Goal: Check status: Check status

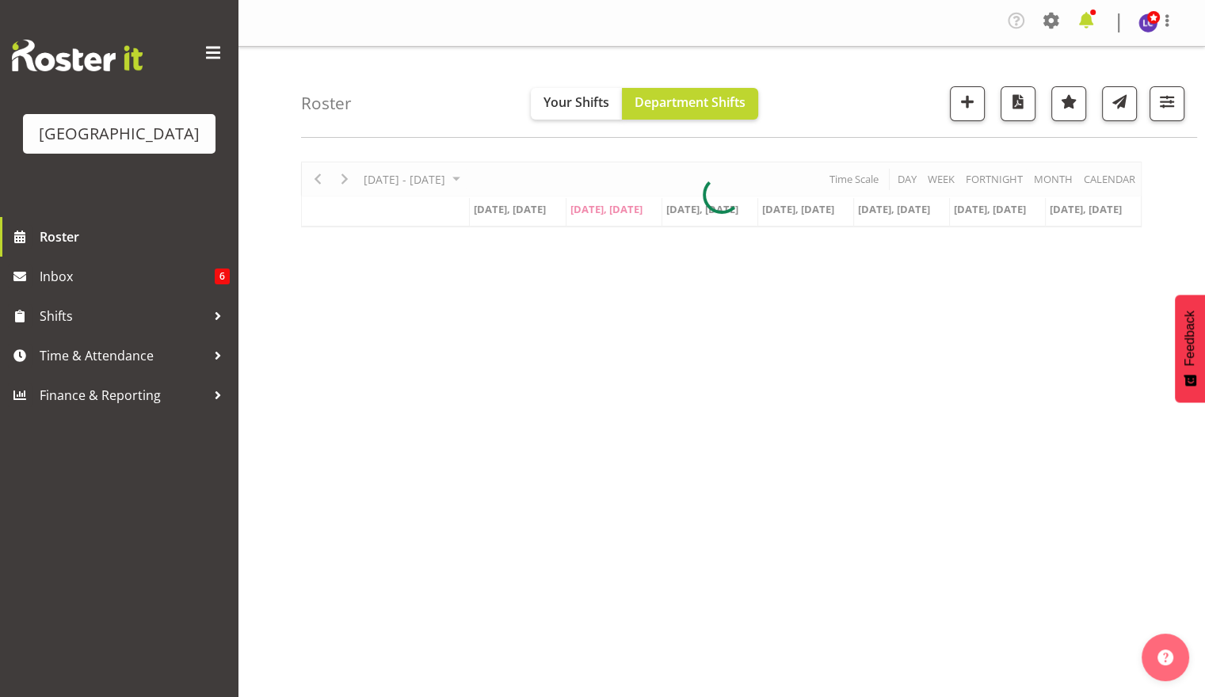
click at [1097, 25] on span at bounding box center [1086, 20] width 25 height 25
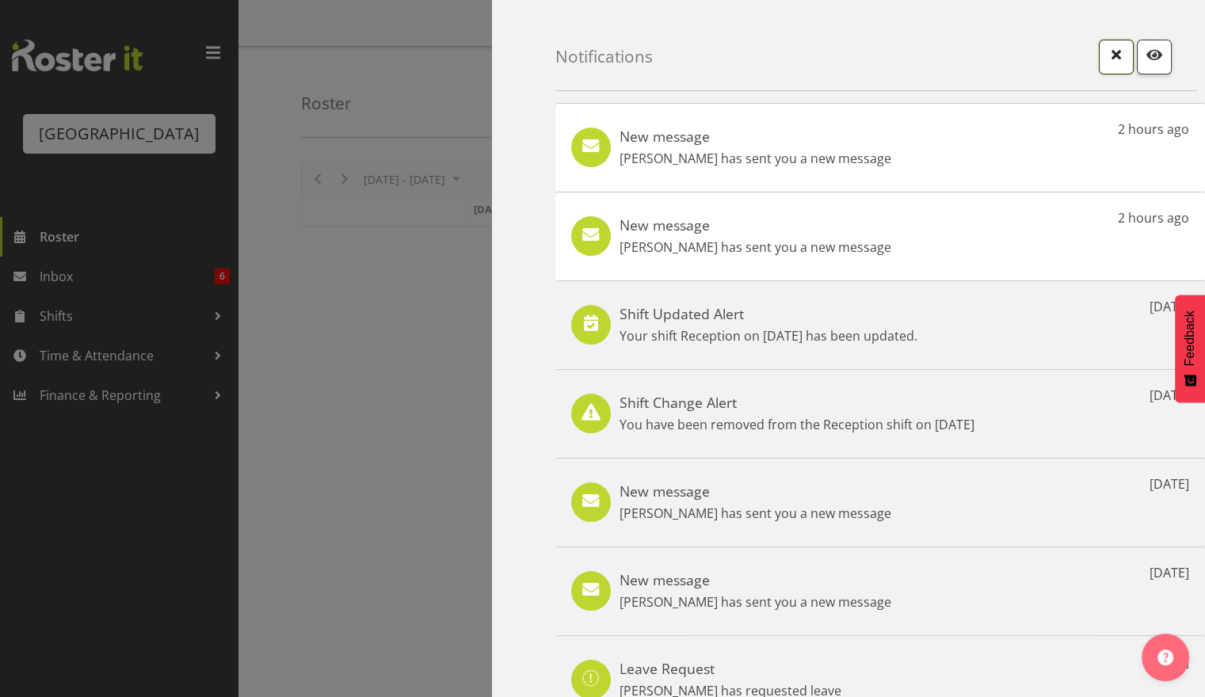
click at [1106, 62] on span "button" at bounding box center [1116, 54] width 21 height 21
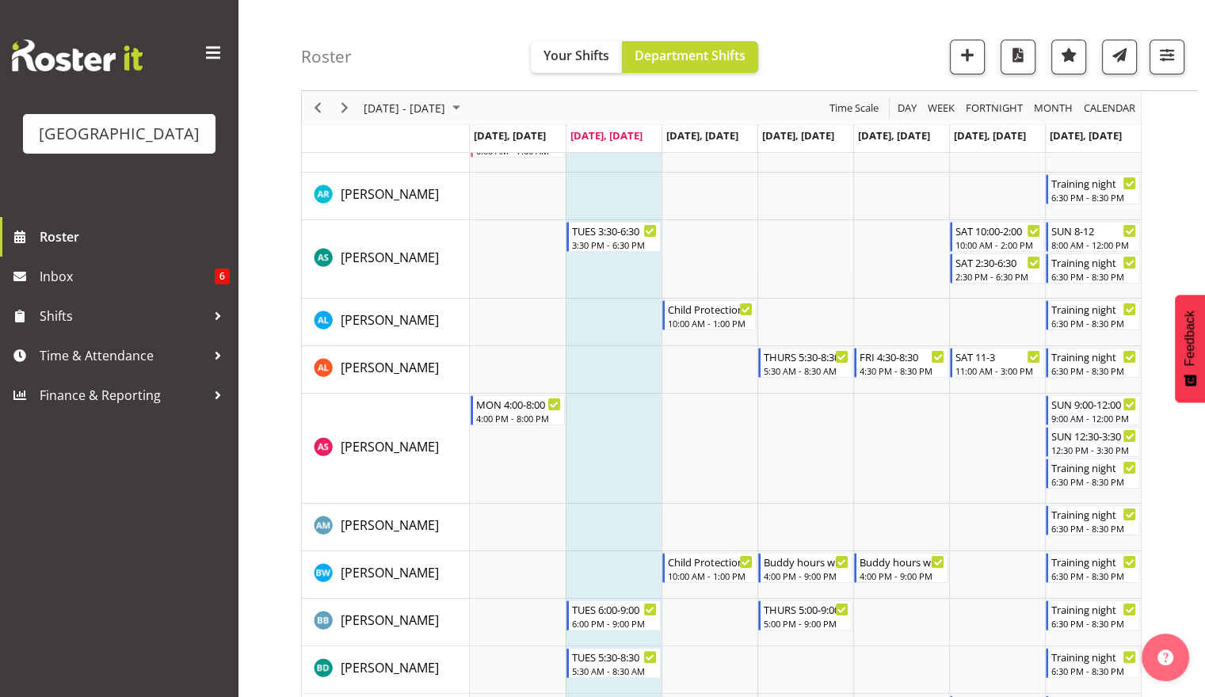
scroll to position [181, 0]
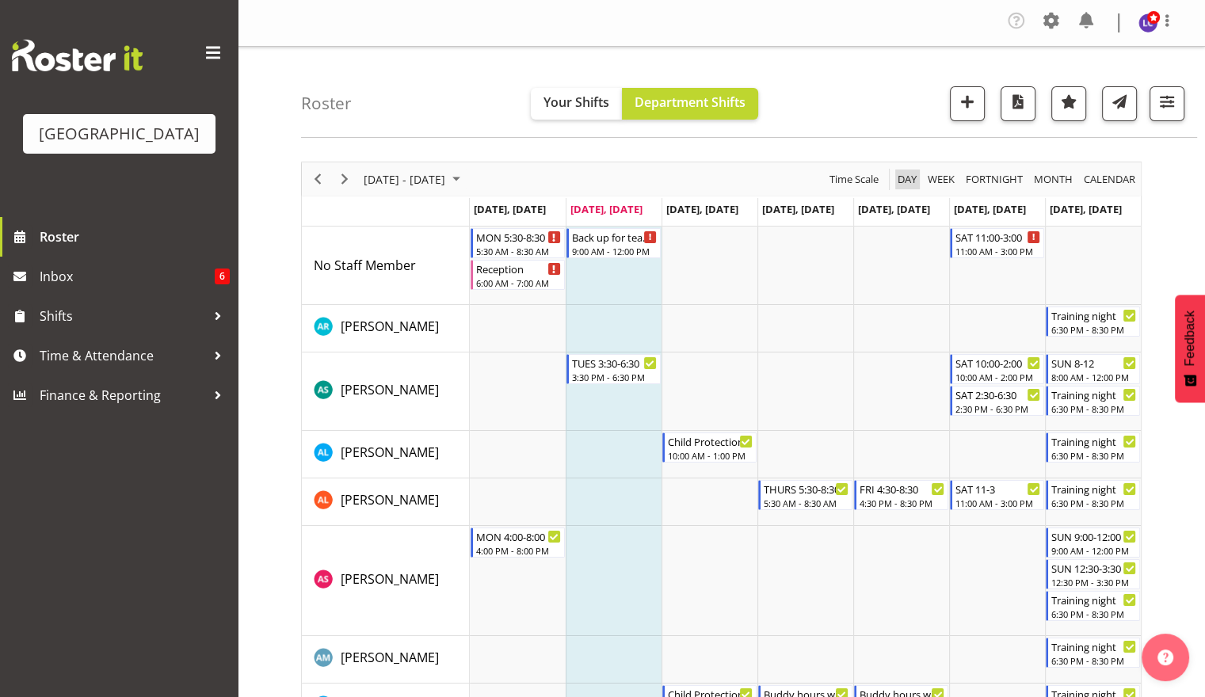
click at [903, 181] on span "Day" at bounding box center [907, 180] width 22 height 20
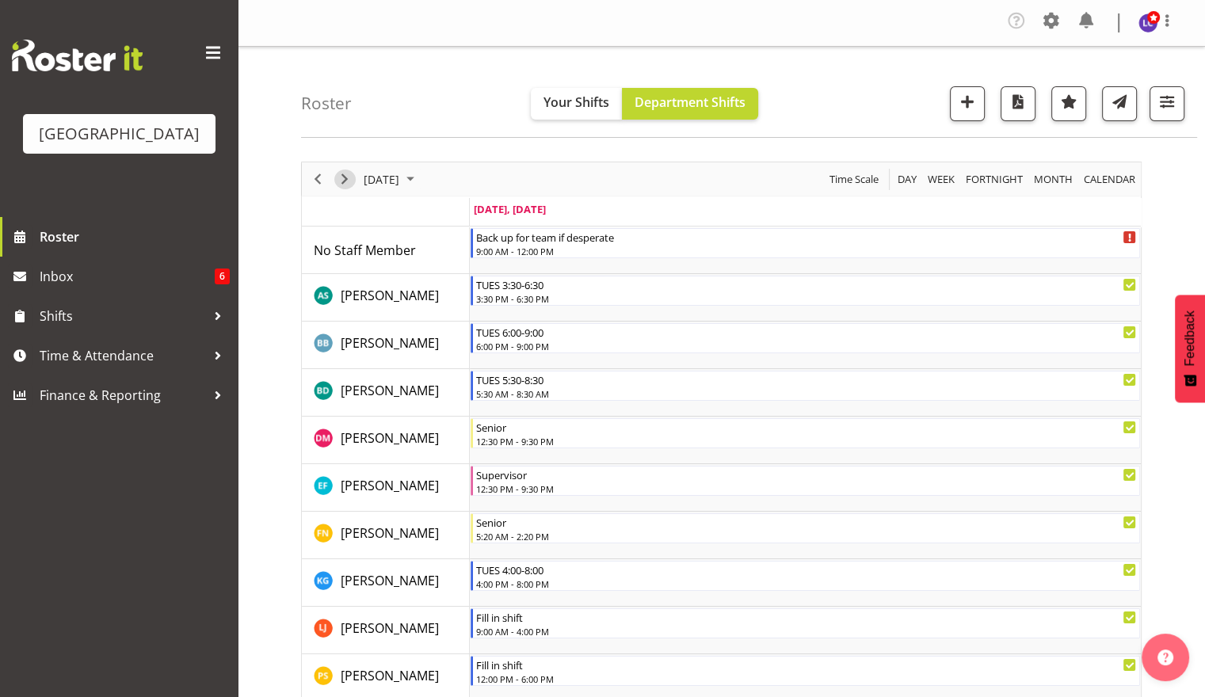
click at [349, 175] on span "Next" at bounding box center [344, 180] width 19 height 20
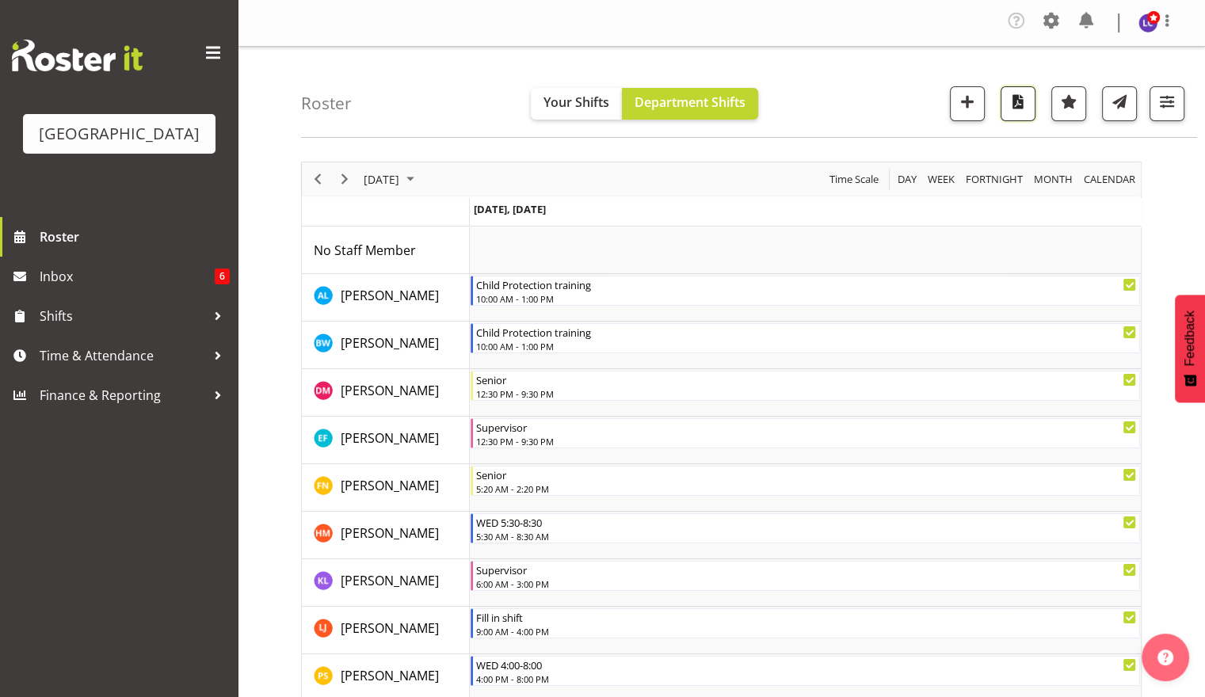
click at [1024, 107] on span "button" at bounding box center [1018, 101] width 21 height 21
click at [682, 50] on div "Roster Your Shifts Department Shifts All Locations [GEOGRAPHIC_DATA] Select All…" at bounding box center [749, 92] width 896 height 91
click at [345, 179] on span "Next" at bounding box center [344, 180] width 19 height 20
